Goal: Information Seeking & Learning: Learn about a topic

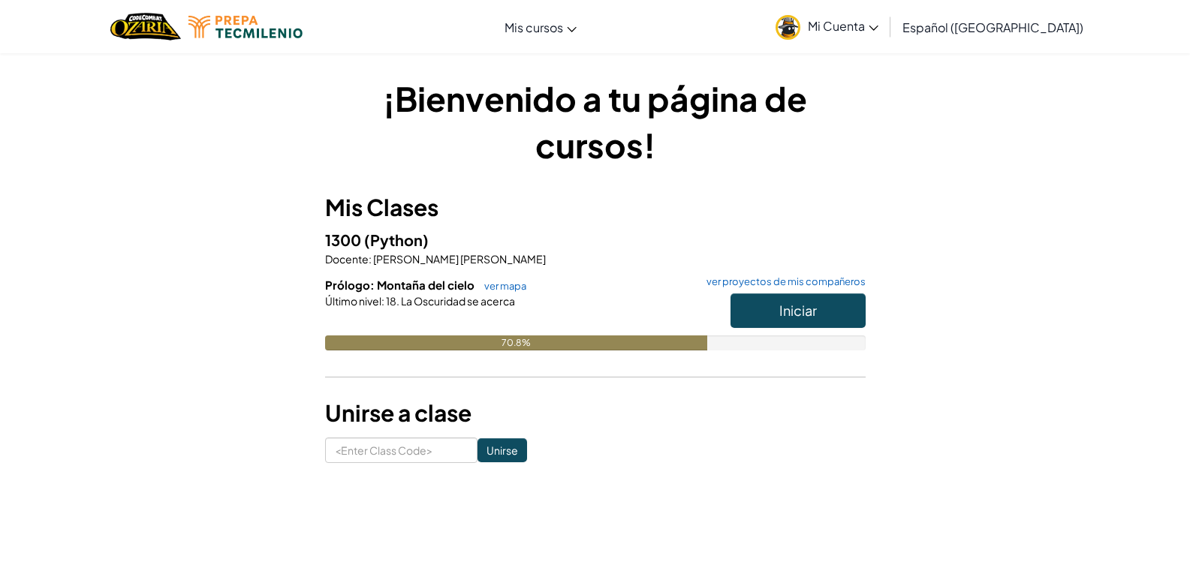
click at [546, 310] on div at bounding box center [595, 322] width 540 height 27
click at [779, 300] on button "Iniciar" at bounding box center [797, 311] width 135 height 35
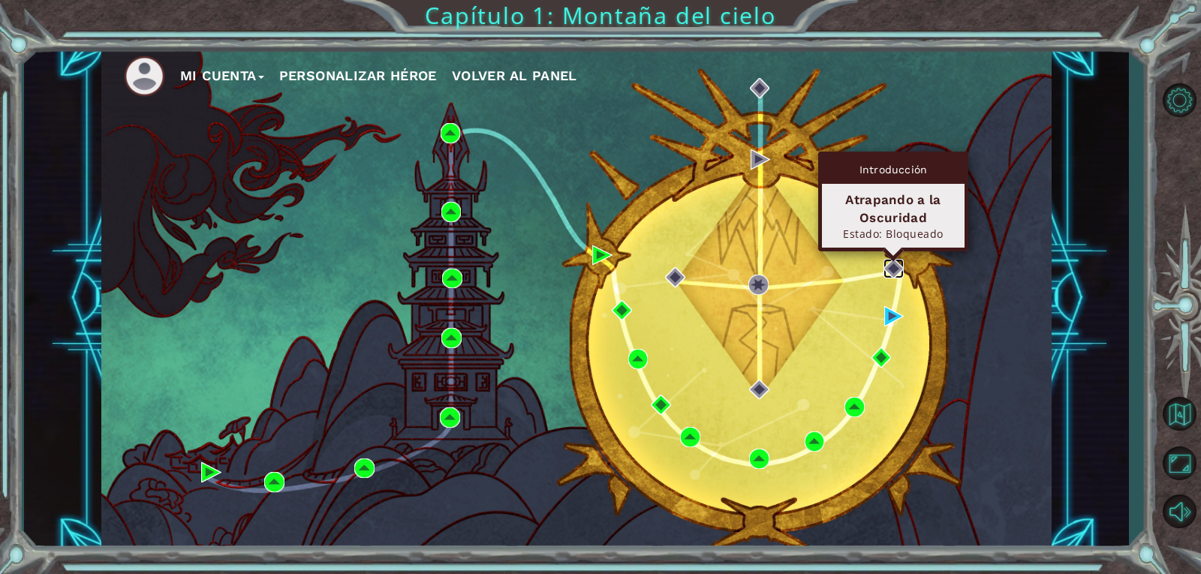
click at [897, 266] on img at bounding box center [894, 269] width 20 height 20
click at [892, 263] on img at bounding box center [894, 269] width 20 height 20
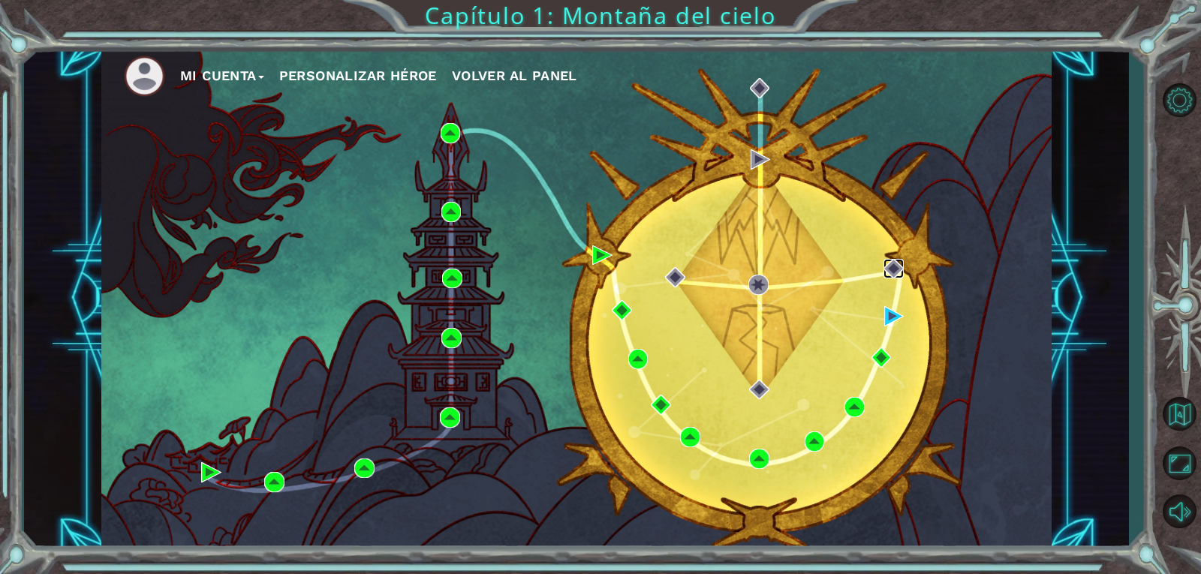
click at [892, 263] on img at bounding box center [894, 269] width 20 height 20
